Goal: Use online tool/utility: Use online tool/utility

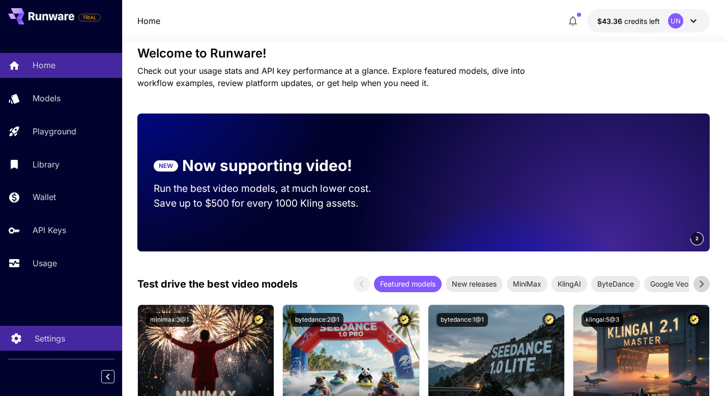
scroll to position [288, 0]
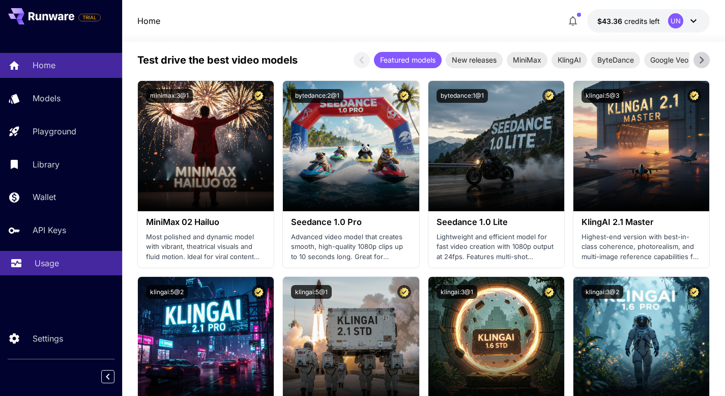
click at [47, 265] on p "Usage" at bounding box center [47, 263] width 24 height 12
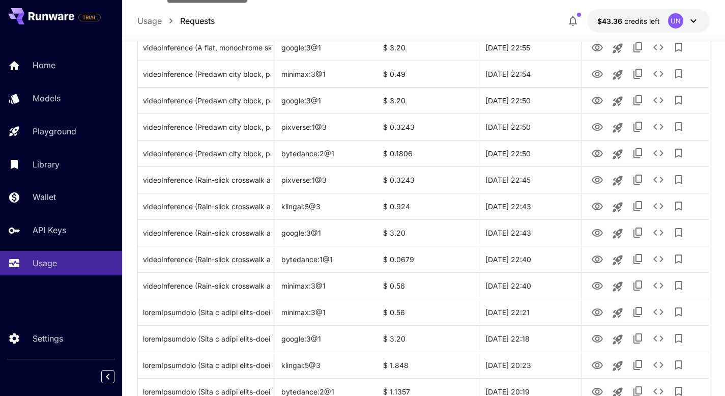
scroll to position [1184, 0]
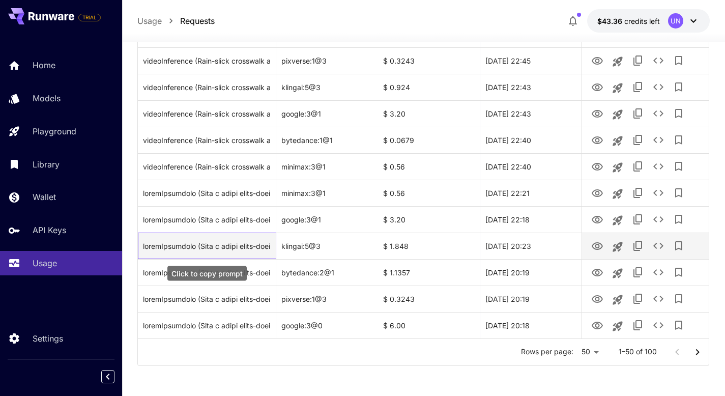
click at [216, 247] on div "Click to copy prompt" at bounding box center [207, 246] width 128 height 26
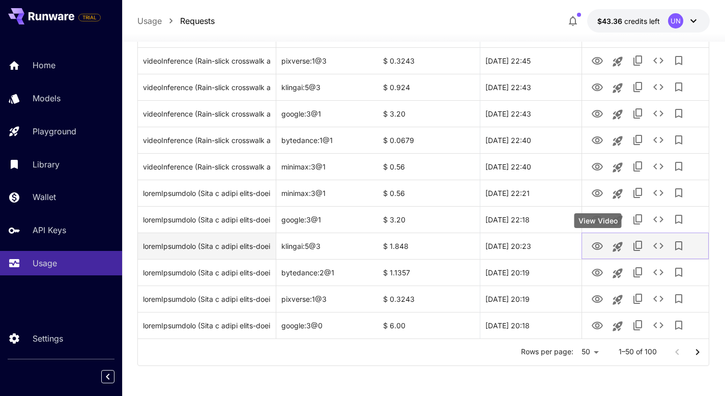
click at [594, 244] on icon "View Video" at bounding box center [596, 246] width 11 height 8
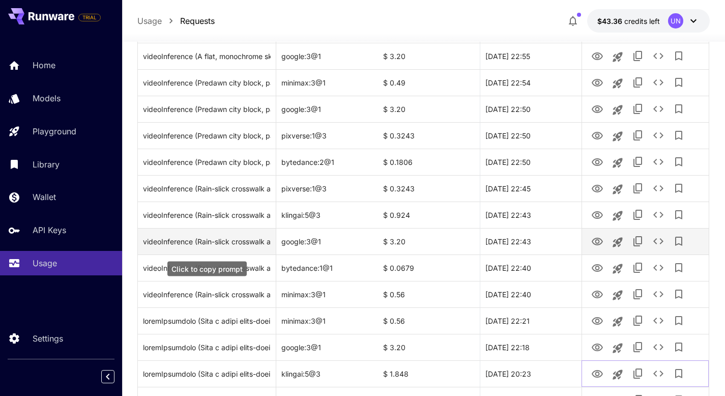
scroll to position [1055, 0]
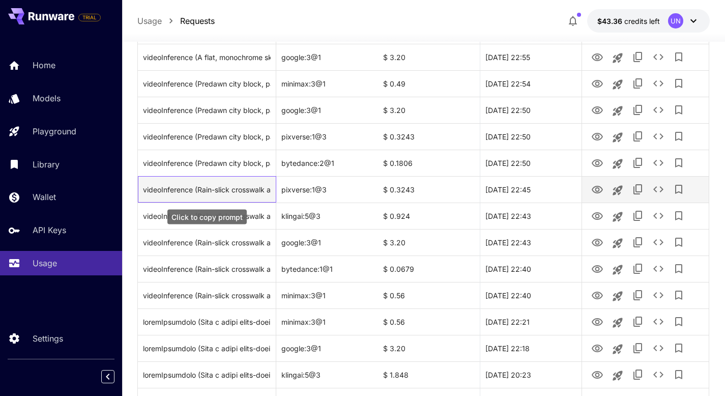
click at [224, 191] on div "videoInference (Rain-slick crosswalk at blue hour: a hooded character waits ben…" at bounding box center [207, 189] width 128 height 26
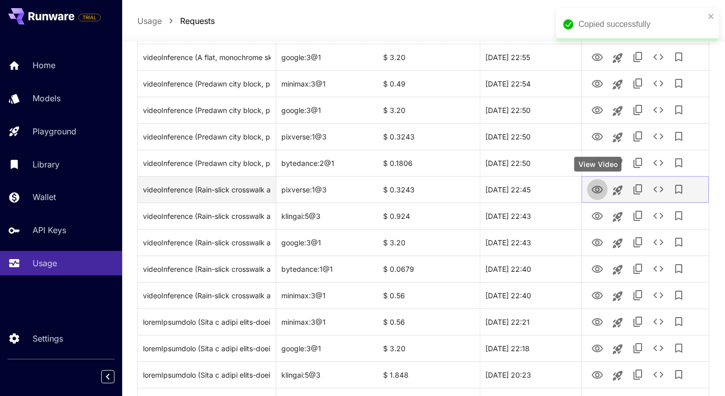
click at [599, 187] on icon "View Video" at bounding box center [597, 190] width 12 height 12
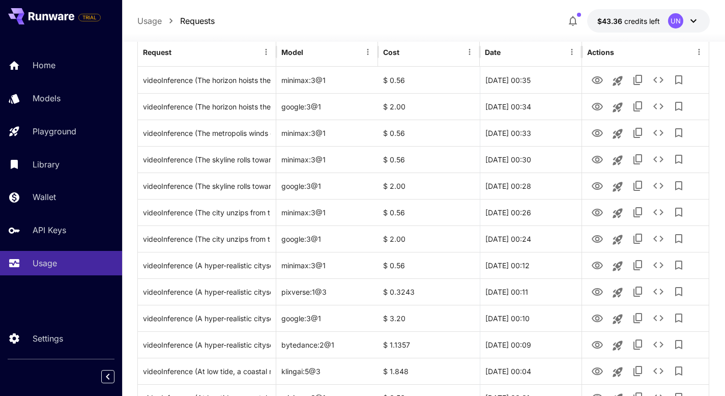
scroll to position [0, 0]
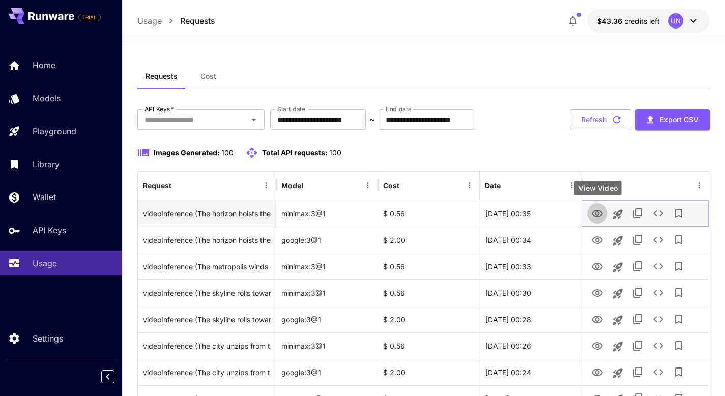
click at [597, 211] on icon "View Video" at bounding box center [597, 214] width 12 height 12
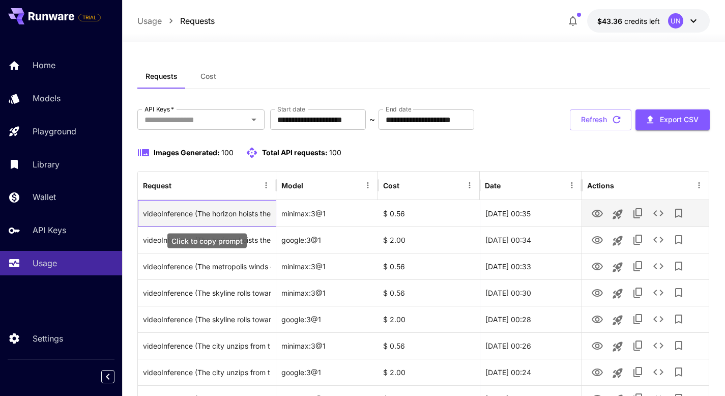
click at [219, 215] on div "videoInference (The horizon hoists the city like a stage curtain, streets risin…" at bounding box center [207, 213] width 128 height 26
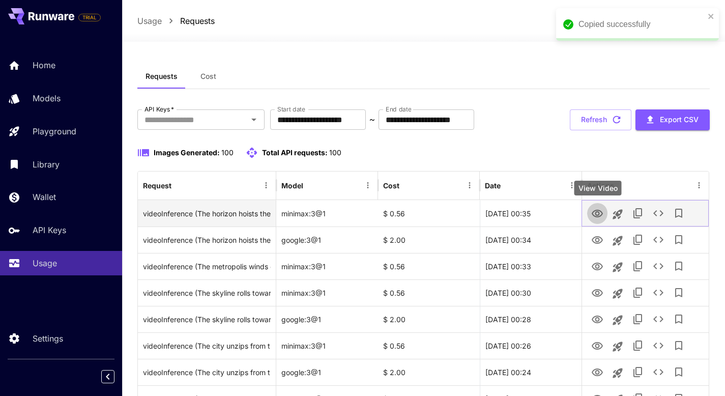
click at [599, 214] on icon "View Video" at bounding box center [596, 214] width 11 height 8
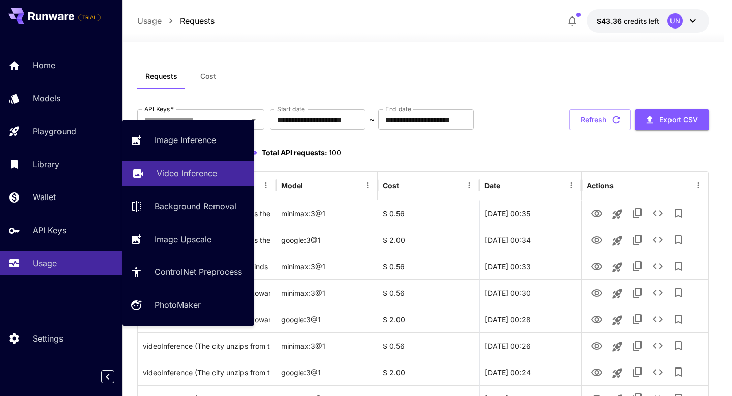
click at [165, 173] on p "Video Inference" at bounding box center [187, 173] width 61 height 12
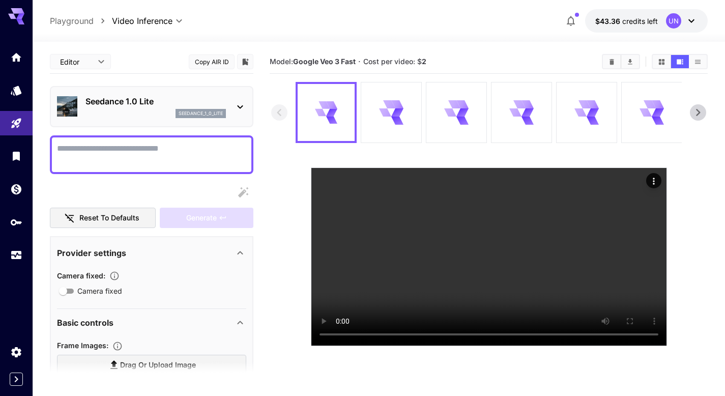
click at [240, 104] on icon at bounding box center [240, 107] width 12 height 12
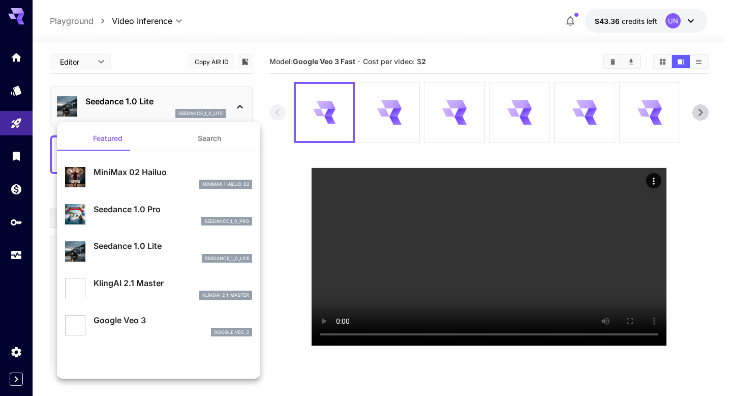
click at [151, 172] on p "MiniMax 02 Hailuo" at bounding box center [173, 172] width 159 height 12
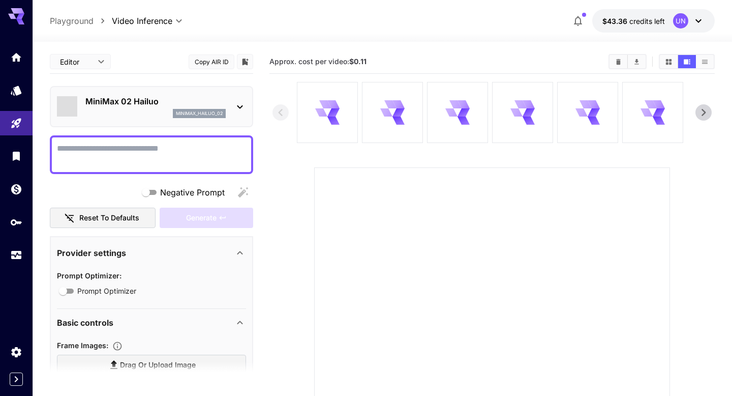
type input "**********"
type input "***"
type input "*"
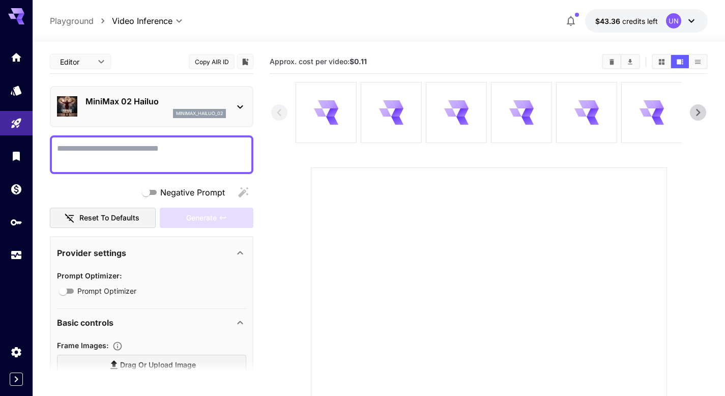
click at [132, 153] on textarea "Negative Prompt" at bounding box center [151, 154] width 189 height 24
click at [91, 149] on textarea "Negative Prompt" at bounding box center [151, 154] width 189 height 24
